Goal: Information Seeking & Learning: Learn about a topic

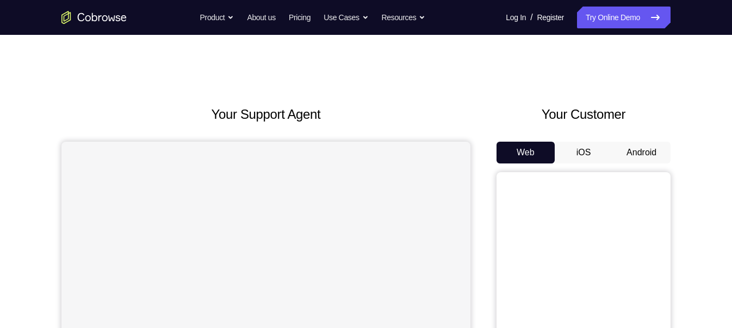
click at [635, 147] on button "Android" at bounding box center [642, 152] width 58 height 22
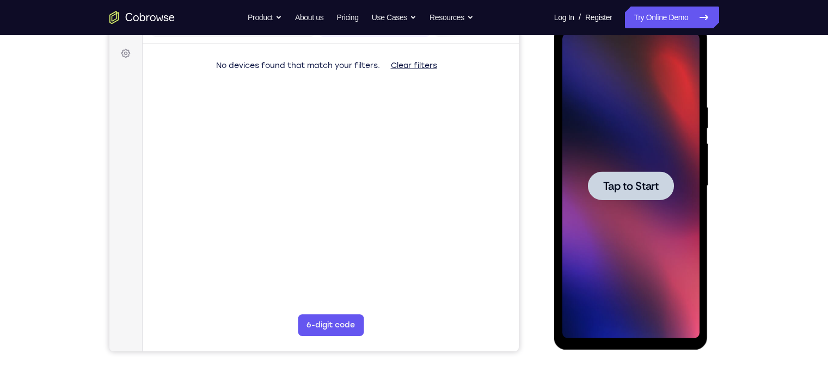
scroll to position [131, 0]
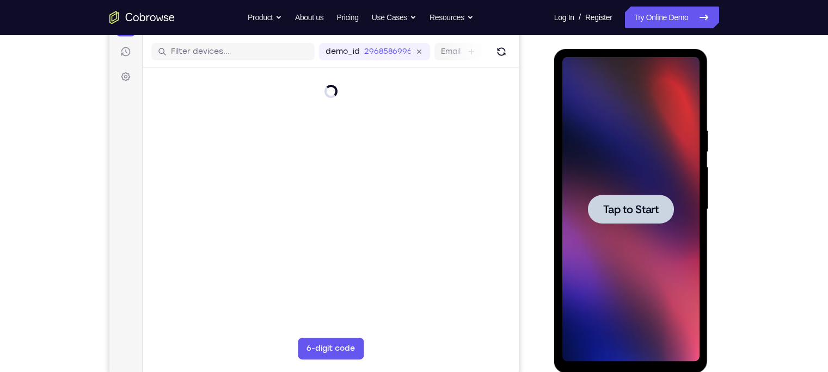
click at [604, 218] on div at bounding box center [631, 209] width 86 height 29
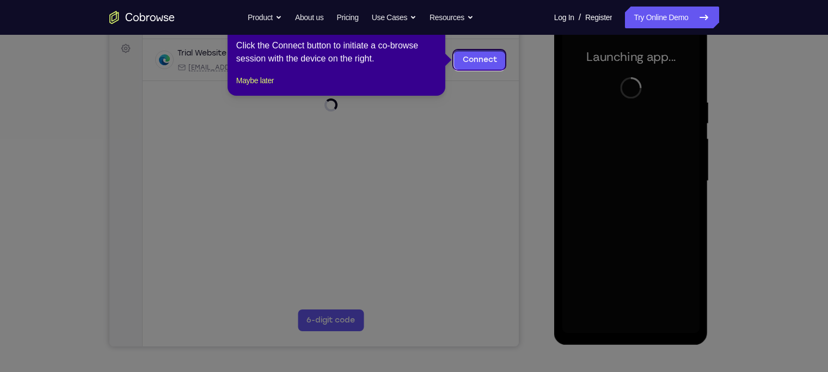
scroll to position [158, 0]
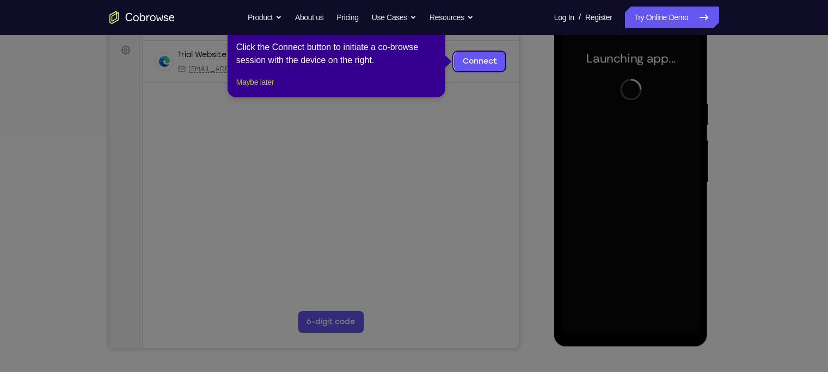
click at [266, 89] on button "Maybe later" at bounding box center [255, 82] width 38 height 13
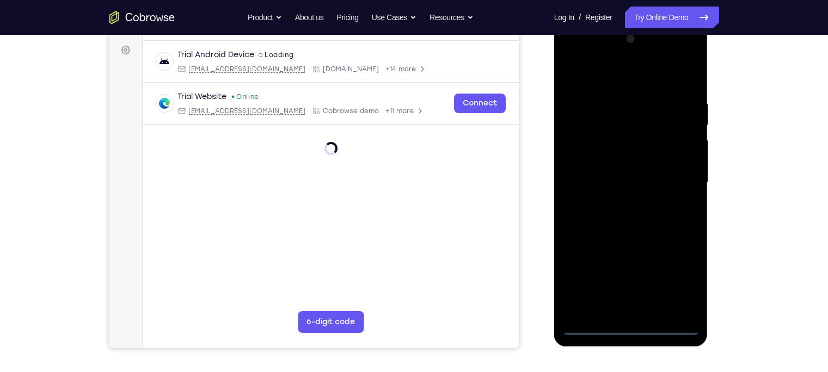
click at [631, 326] on div at bounding box center [630, 182] width 137 height 305
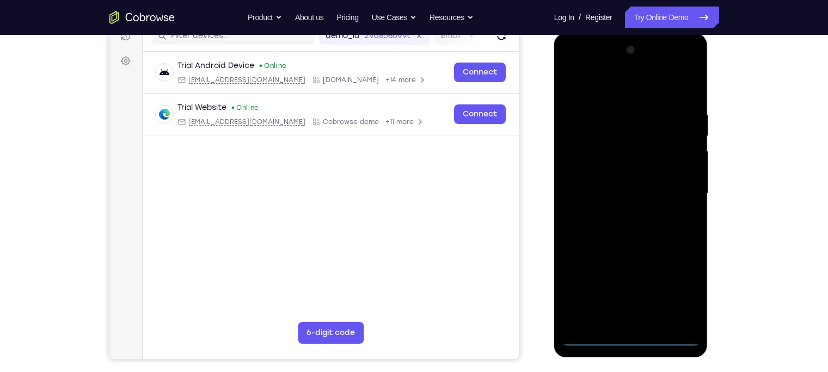
scroll to position [147, 0]
click at [672, 295] on div at bounding box center [630, 193] width 137 height 305
click at [573, 66] on div at bounding box center [630, 193] width 137 height 305
click at [674, 190] on div at bounding box center [630, 193] width 137 height 305
click at [619, 215] on div at bounding box center [630, 193] width 137 height 305
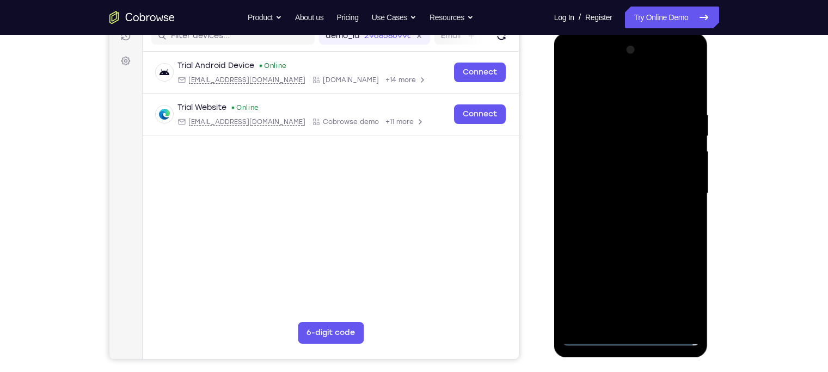
click at [642, 178] on div at bounding box center [630, 193] width 137 height 305
click at [637, 171] on div at bounding box center [630, 193] width 137 height 305
click at [629, 188] on div at bounding box center [630, 193] width 137 height 305
click at [607, 231] on div at bounding box center [630, 193] width 137 height 305
drag, startPoint x: 610, startPoint y: 89, endPoint x: 613, endPoint y: 70, distance: 19.2
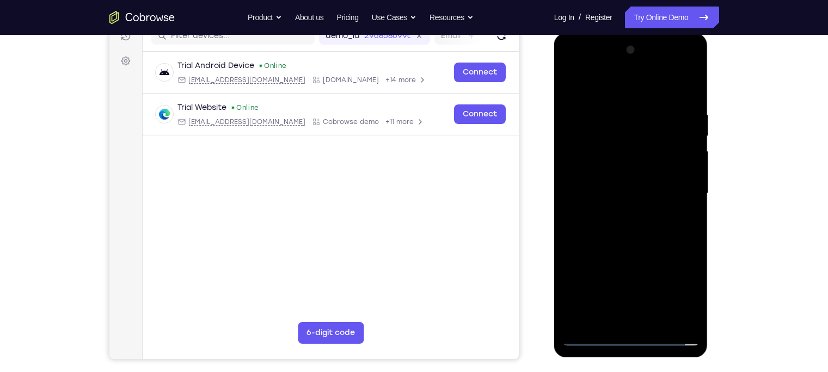
click at [613, 70] on div at bounding box center [630, 193] width 137 height 305
click at [689, 98] on div at bounding box center [630, 193] width 137 height 305
click at [654, 321] on div at bounding box center [630, 193] width 137 height 305
click at [637, 252] on div at bounding box center [630, 193] width 137 height 305
drag, startPoint x: 645, startPoint y: 186, endPoint x: 645, endPoint y: 237, distance: 50.6
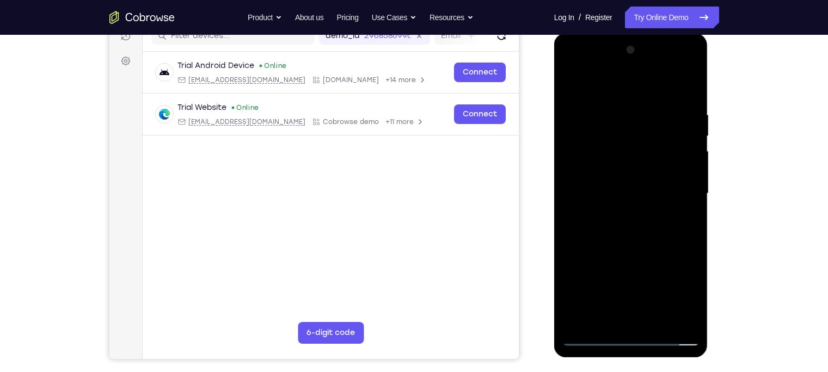
click at [645, 237] on div at bounding box center [630, 193] width 137 height 305
drag, startPoint x: 627, startPoint y: 184, endPoint x: 604, endPoint y: 295, distance: 113.2
click at [604, 295] on div at bounding box center [630, 193] width 137 height 305
click at [570, 84] on div at bounding box center [630, 193] width 137 height 305
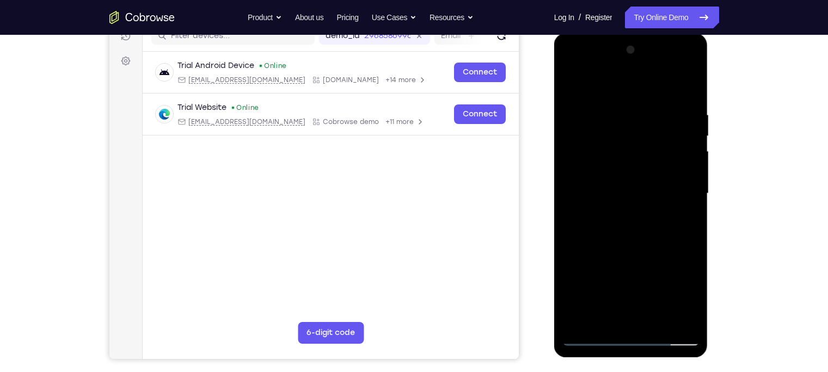
click at [615, 106] on div at bounding box center [630, 193] width 137 height 305
click at [686, 184] on div at bounding box center [630, 193] width 137 height 305
click at [690, 191] on div at bounding box center [630, 193] width 137 height 305
drag, startPoint x: 689, startPoint y: 198, endPoint x: 590, endPoint y: 214, distance: 99.7
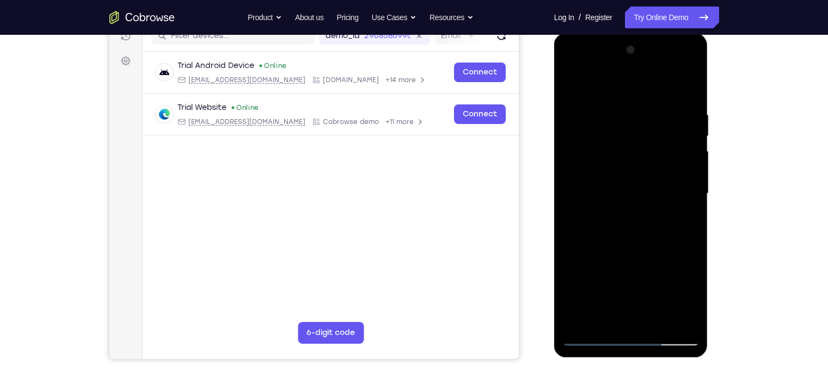
click at [590, 214] on div at bounding box center [630, 193] width 137 height 305
drag, startPoint x: 673, startPoint y: 195, endPoint x: 567, endPoint y: 197, distance: 106.1
click at [567, 197] on div at bounding box center [630, 193] width 137 height 305
drag, startPoint x: 677, startPoint y: 197, endPoint x: 504, endPoint y: 204, distance: 173.1
click at [554, 204] on html "Online web based iOS Simulators and Android Emulators. Run iPhone, iPad, Mobile…" at bounding box center [631, 196] width 155 height 326
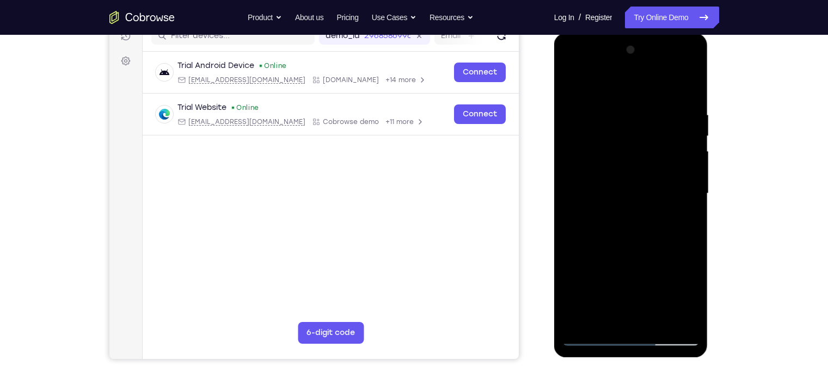
click at [690, 192] on div at bounding box center [630, 193] width 137 height 305
click at [675, 164] on div at bounding box center [630, 193] width 137 height 305
click at [675, 149] on div at bounding box center [630, 193] width 137 height 305
click at [572, 169] on div at bounding box center [630, 193] width 137 height 305
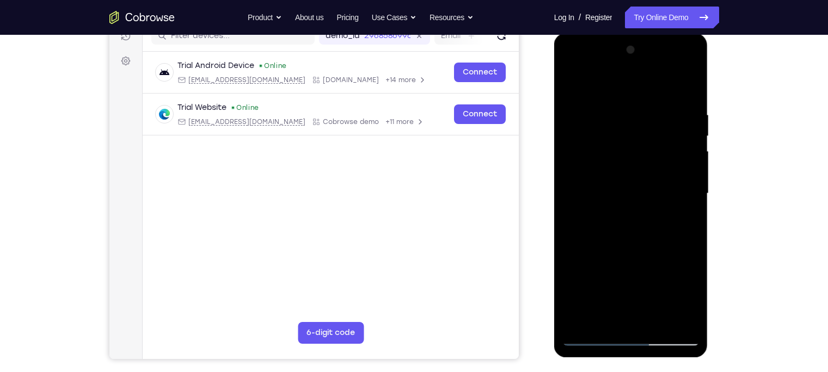
click at [683, 186] on div at bounding box center [630, 193] width 137 height 305
drag, startPoint x: 684, startPoint y: 180, endPoint x: 601, endPoint y: 189, distance: 84.2
click at [601, 189] on div at bounding box center [630, 193] width 137 height 305
click at [680, 172] on div at bounding box center [630, 193] width 137 height 305
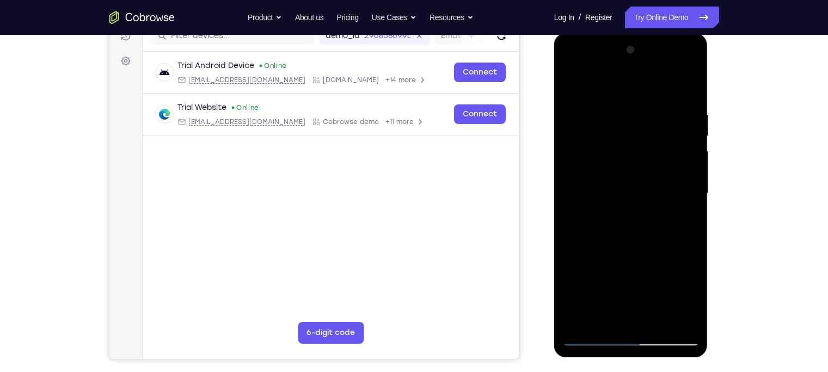
click at [688, 86] on div at bounding box center [630, 193] width 137 height 305
click at [653, 326] on div at bounding box center [630, 193] width 137 height 305
click at [614, 184] on div at bounding box center [630, 193] width 137 height 305
